Goal: Check status

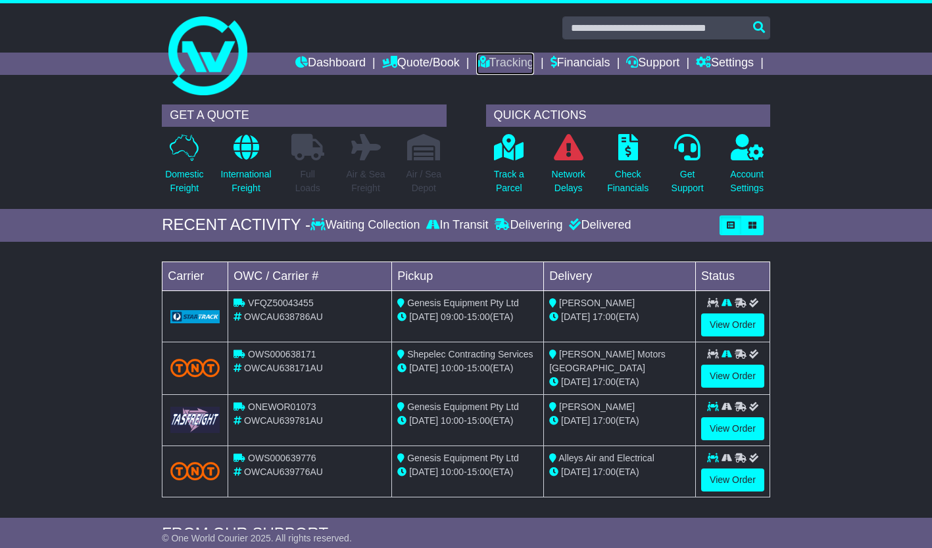
click at [487, 62] on link "Tracking" at bounding box center [505, 64] width 58 height 22
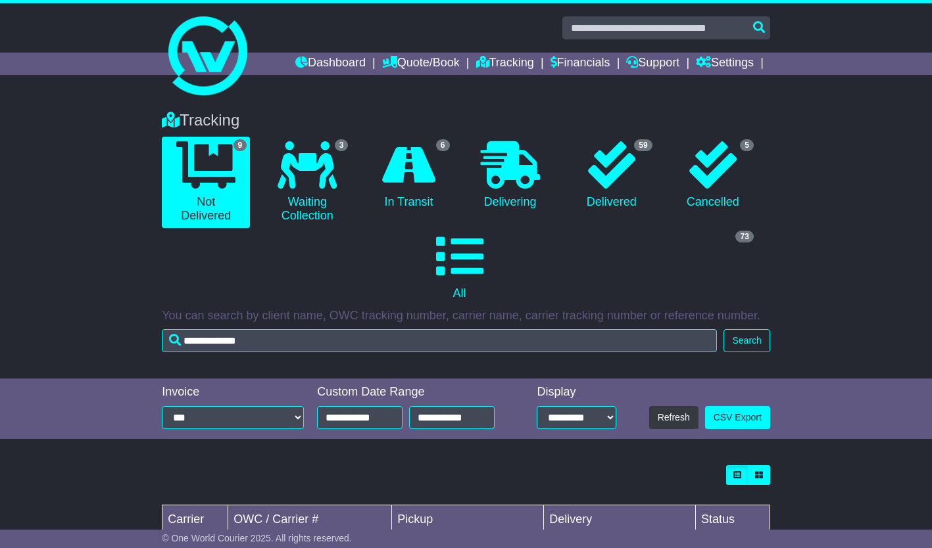
type input "**********"
click at [733, 334] on button "Search" at bounding box center [746, 340] width 46 height 23
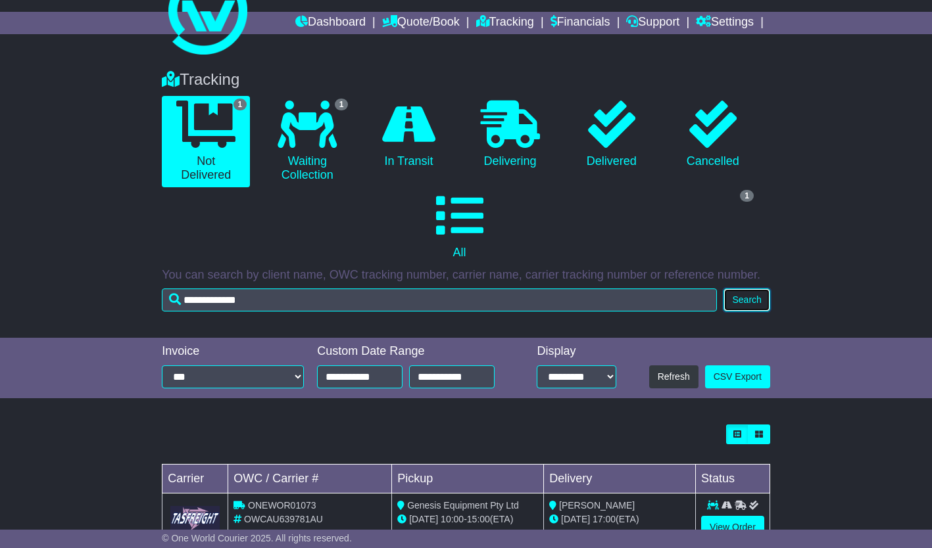
scroll to position [84, 0]
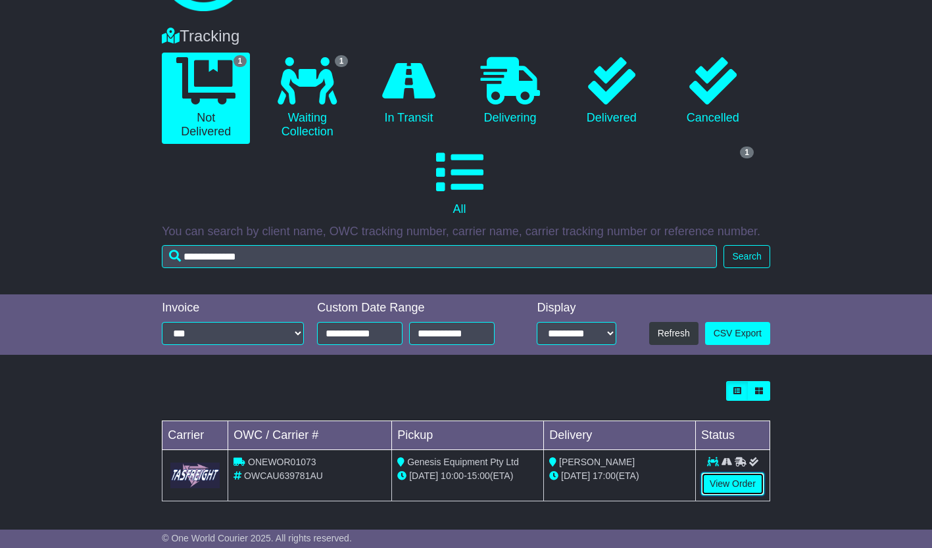
click at [753, 482] on link "View Order" at bounding box center [732, 484] width 63 height 23
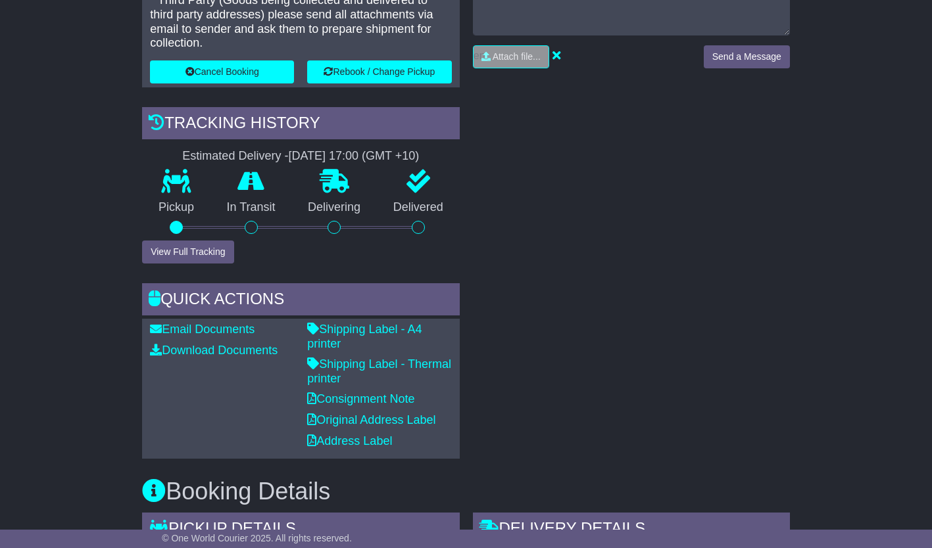
scroll to position [395, 0]
